Goal: Transaction & Acquisition: Obtain resource

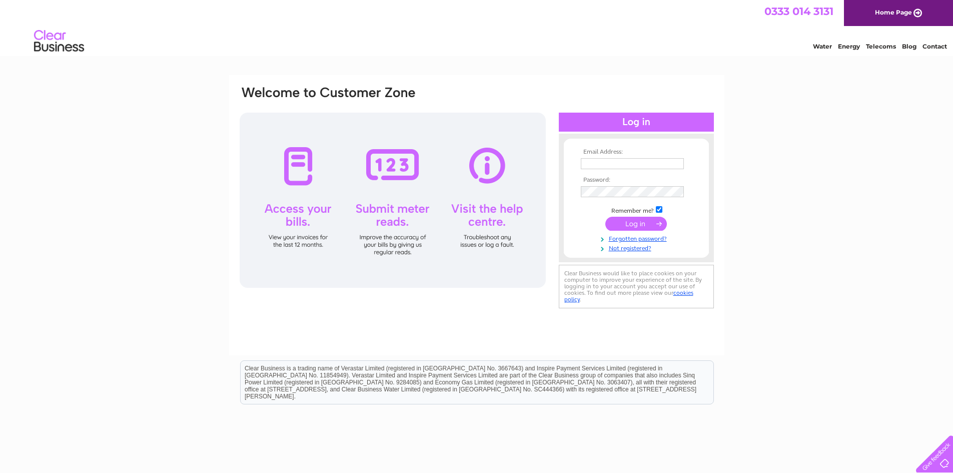
type input "[EMAIL_ADDRESS][DOMAIN_NAME]"
click at [645, 222] on input "submit" at bounding box center [637, 224] width 62 height 14
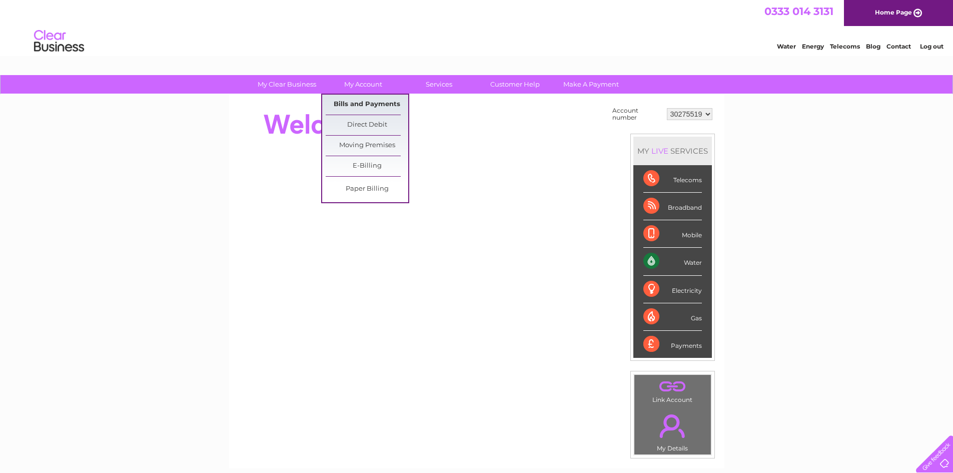
click at [352, 103] on link "Bills and Payments" at bounding box center [367, 105] width 83 height 20
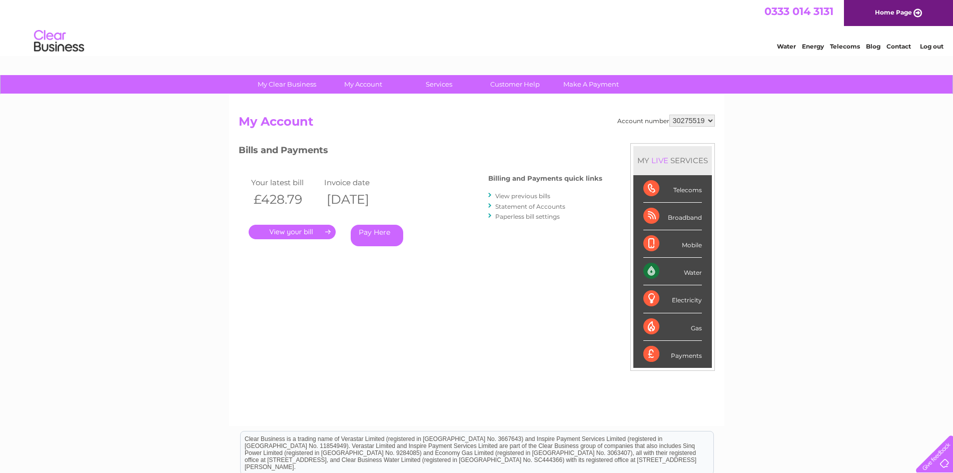
click at [510, 197] on link "View previous bills" at bounding box center [522, 196] width 55 height 8
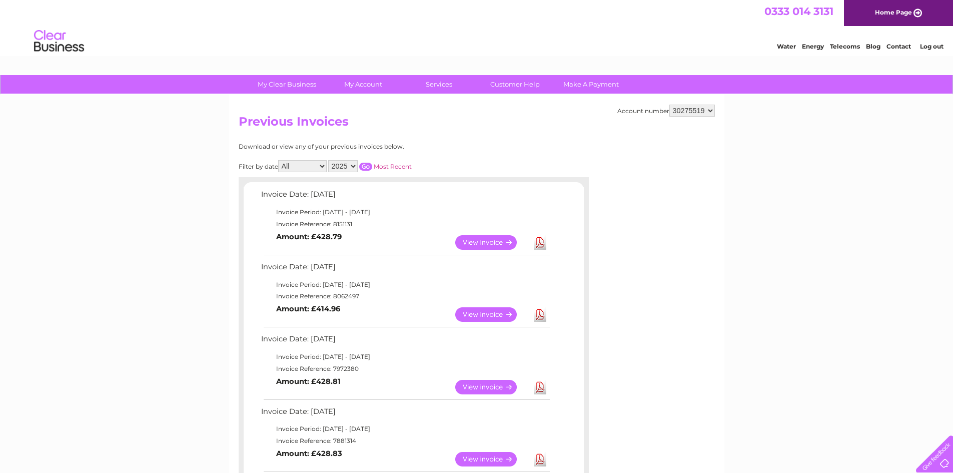
click at [480, 243] on link "View" at bounding box center [492, 242] width 74 height 15
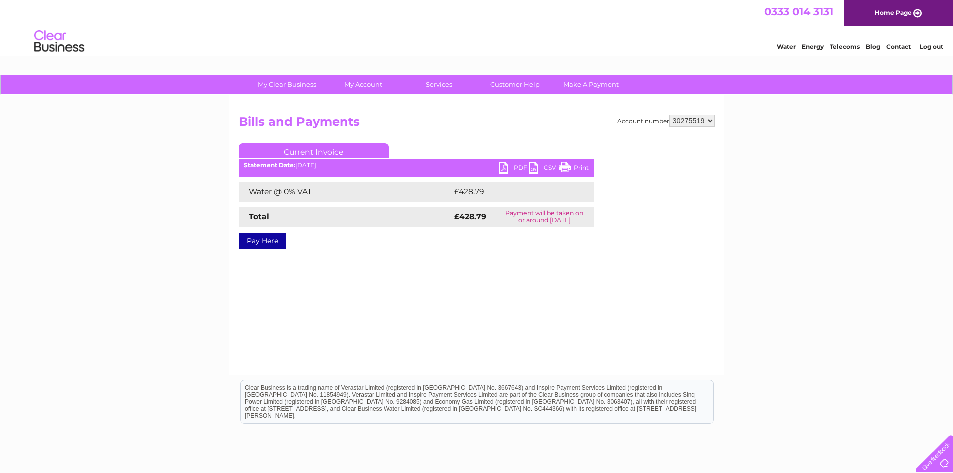
click at [505, 167] on link "PDF" at bounding box center [514, 169] width 30 height 15
click at [710, 120] on select "30275519" at bounding box center [693, 121] width 46 height 12
click at [928, 49] on link "Log out" at bounding box center [932, 47] width 24 height 8
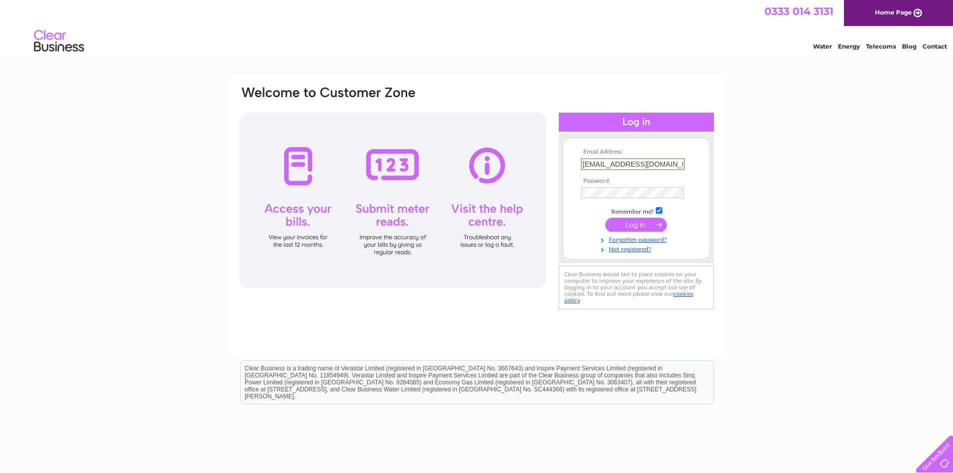
scroll to position [0, 6]
drag, startPoint x: 581, startPoint y: 165, endPoint x: 762, endPoint y: 167, distance: 180.7
click at [762, 167] on div "Email Address: purchase.ledger@regalead.co.uk Password:" at bounding box center [476, 300] width 953 height 451
type input "frank.newton@regalead.co.uk"
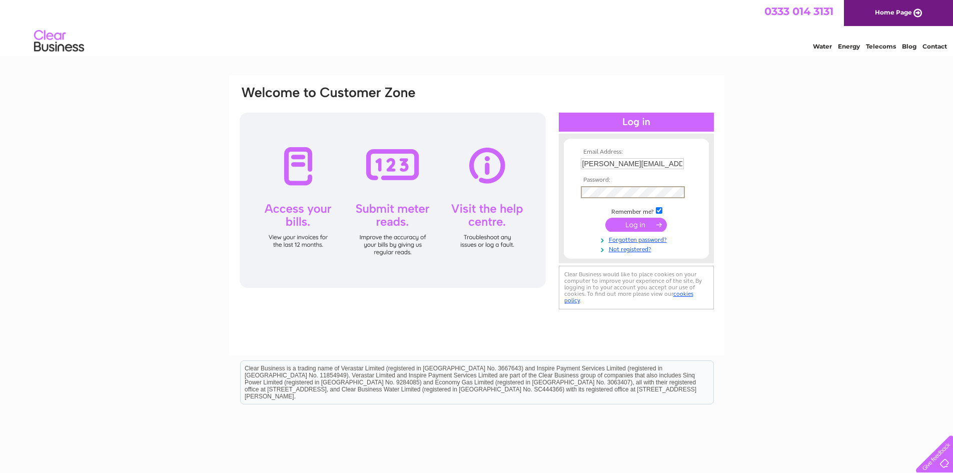
click at [517, 207] on div "Email Address: frank.newton@regalead.co.uk Password:" at bounding box center [477, 198] width 476 height 227
click at [611, 228] on input "submit" at bounding box center [637, 225] width 62 height 14
click at [637, 222] on input "submit" at bounding box center [637, 224] width 62 height 14
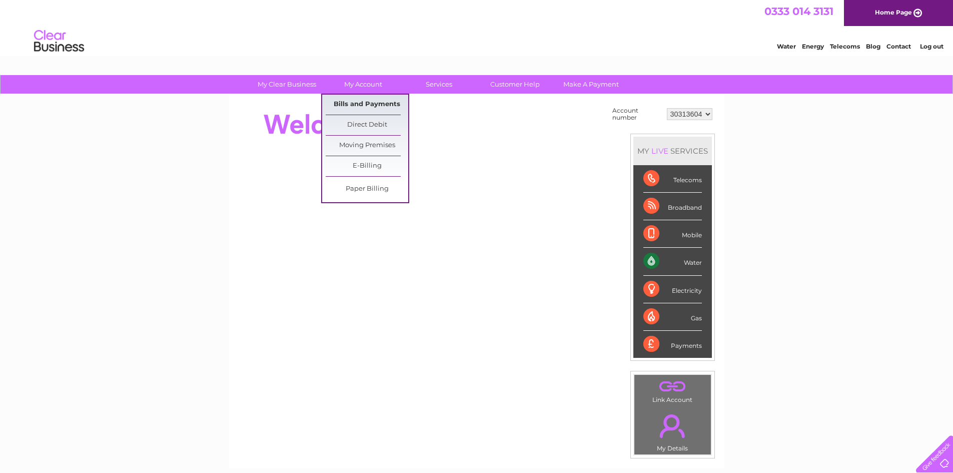
click at [358, 105] on link "Bills and Payments" at bounding box center [367, 105] width 83 height 20
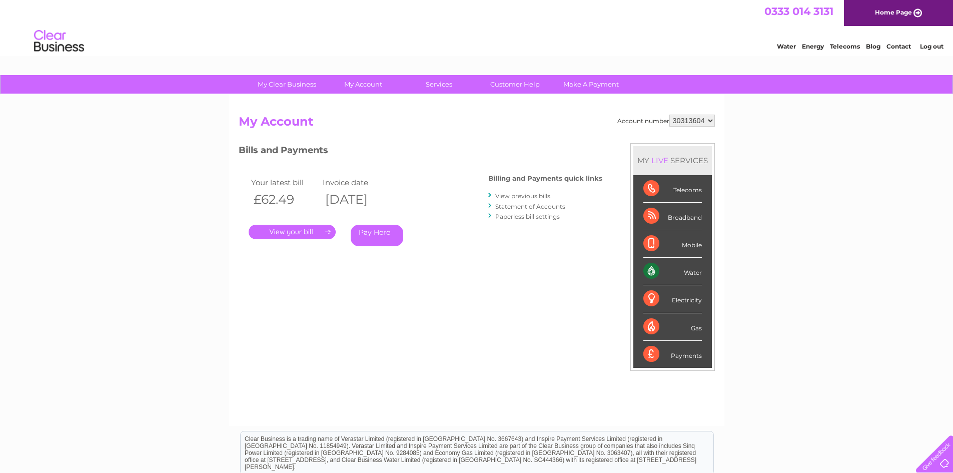
click at [288, 232] on link "." at bounding box center [292, 232] width 87 height 15
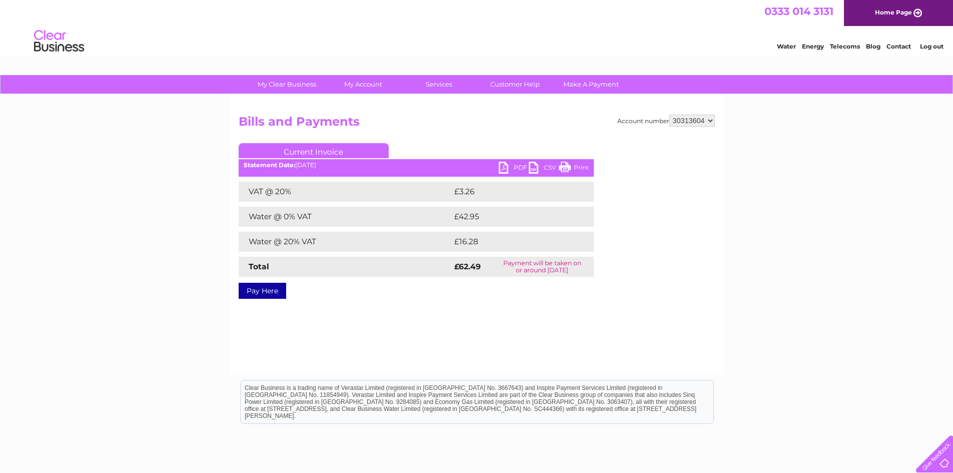
click at [502, 165] on link "PDF" at bounding box center [514, 169] width 30 height 15
click at [936, 48] on link "Log out" at bounding box center [932, 47] width 24 height 8
